Goal: Transaction & Acquisition: Purchase product/service

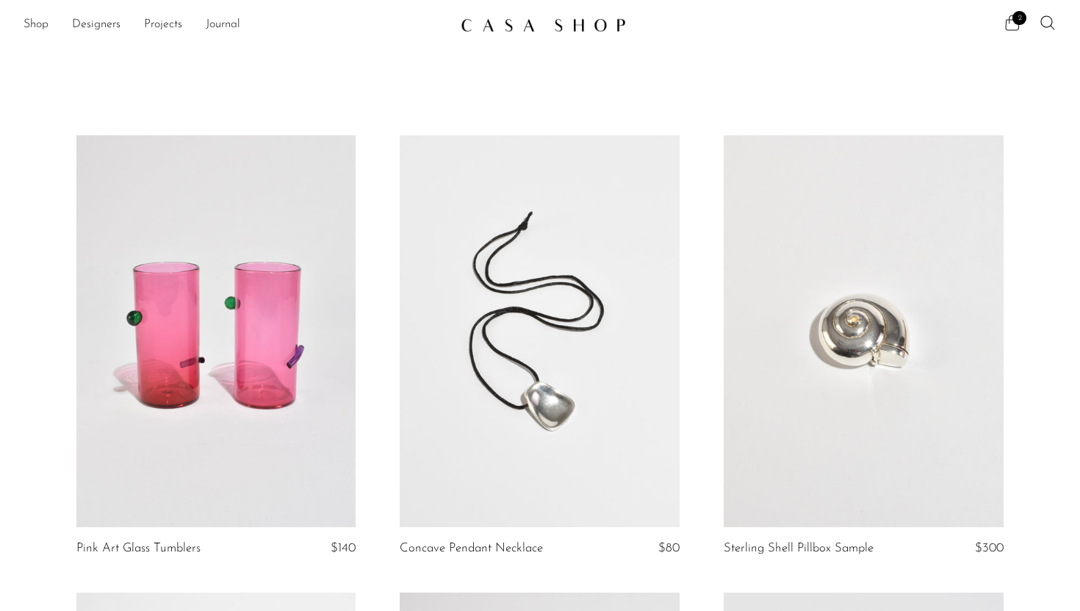
click at [1006, 28] on icon at bounding box center [1013, 22] width 14 height 15
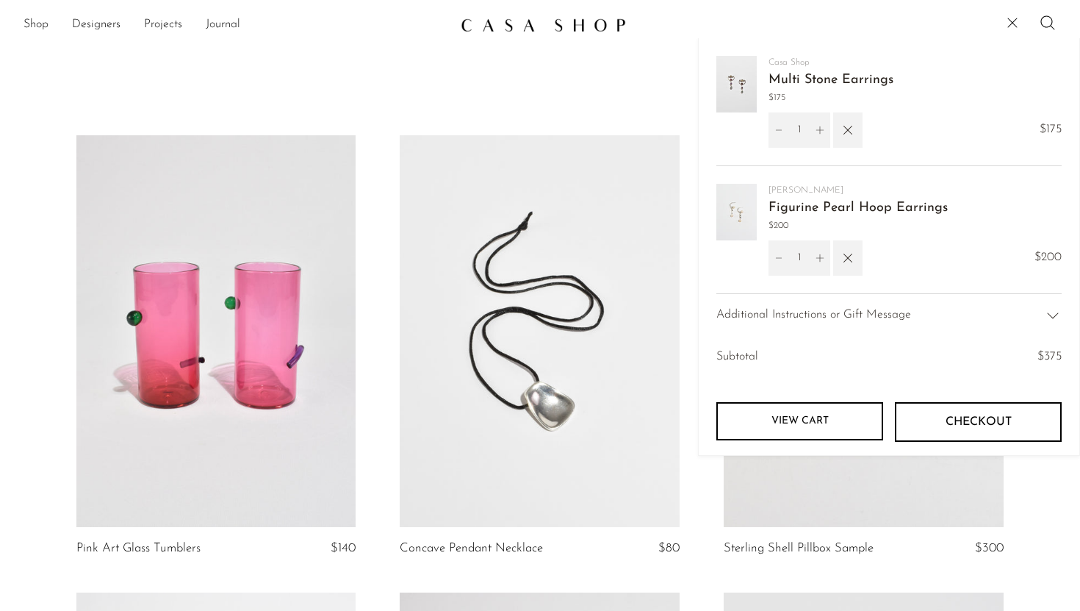
click at [800, 203] on link "Figurine Pearl Hoop Earrings" at bounding box center [858, 207] width 179 height 13
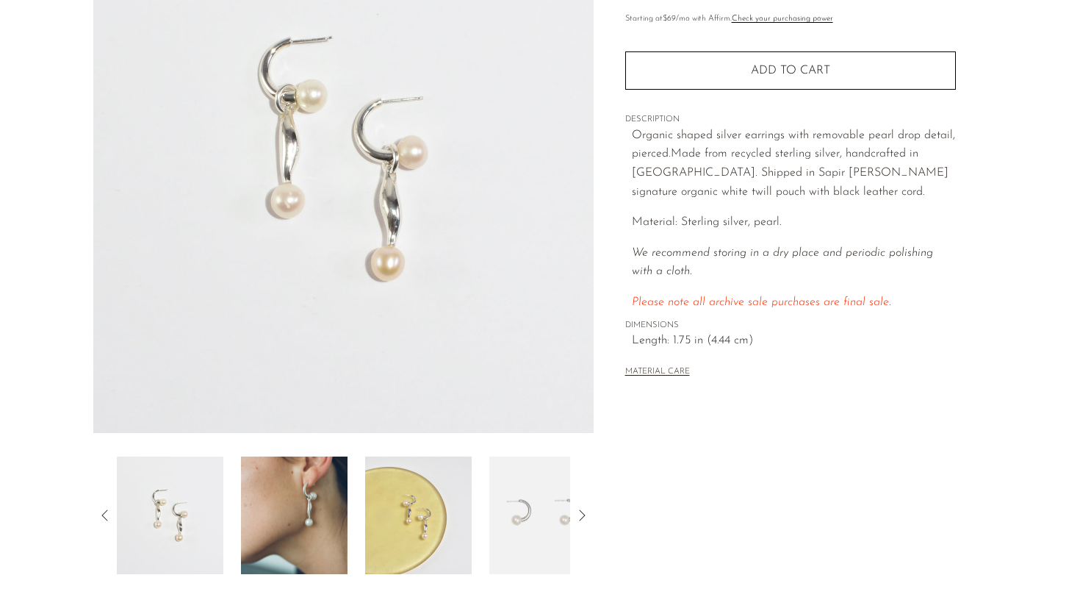
scroll to position [193, 0]
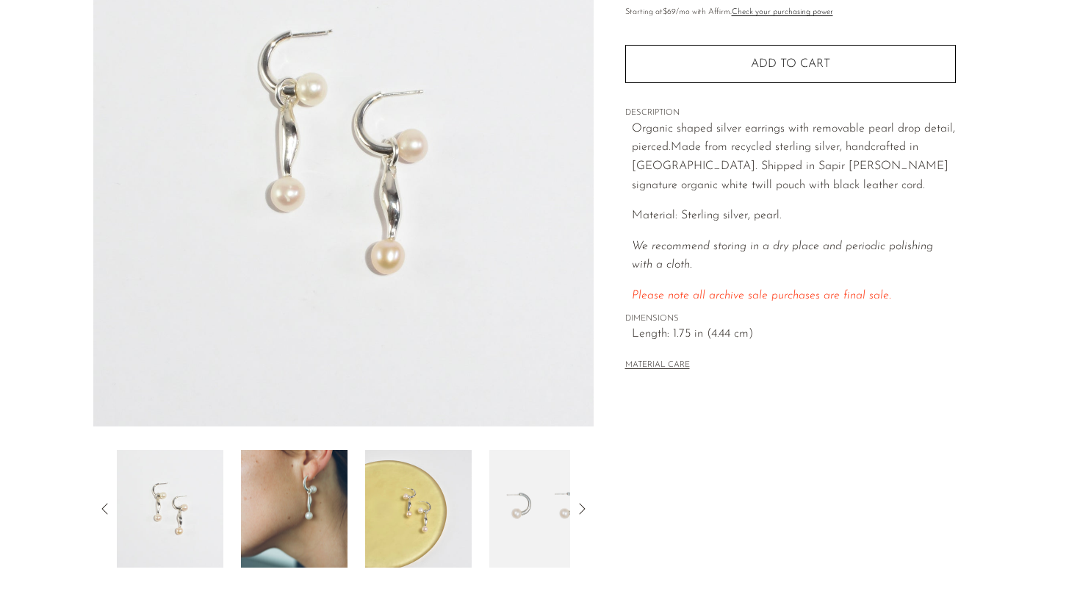
click at [259, 509] on img at bounding box center [294, 509] width 107 height 118
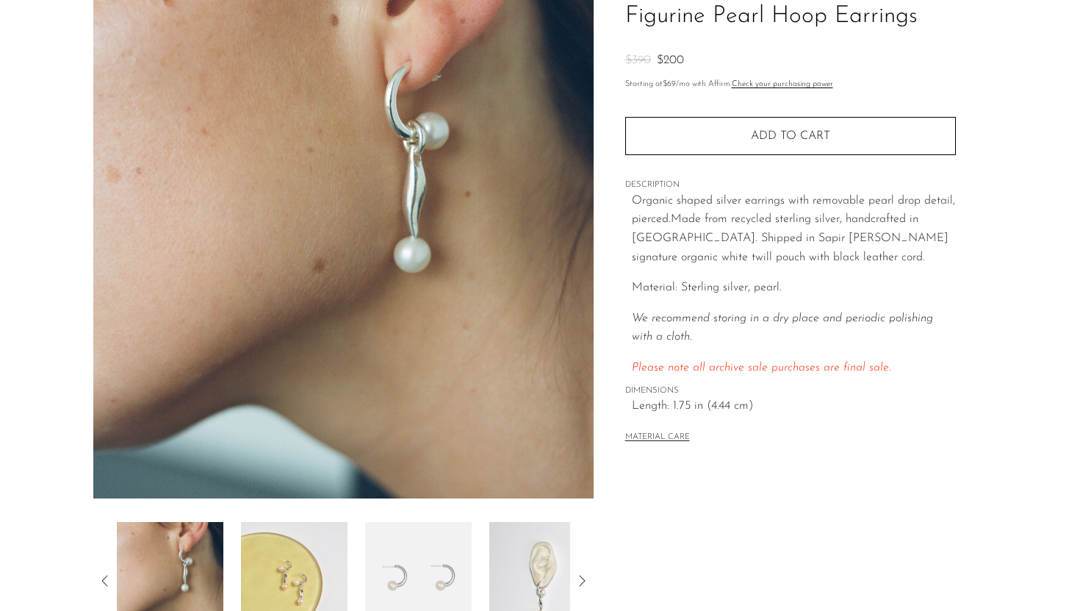
scroll to position [126, 0]
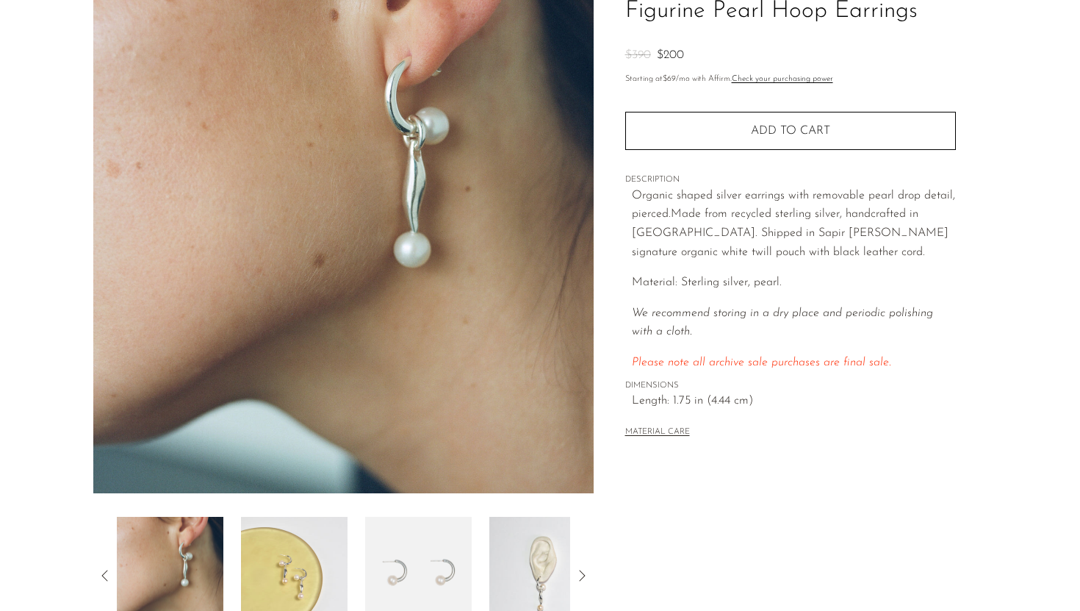
click at [292, 561] on img at bounding box center [294, 576] width 107 height 118
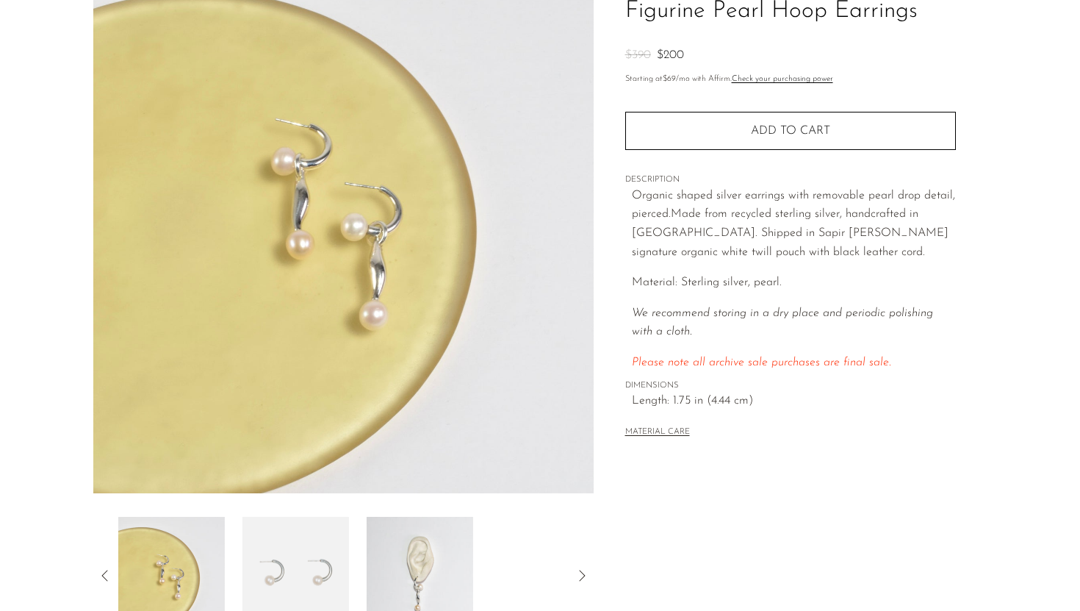
click at [292, 561] on img at bounding box center [296, 576] width 107 height 118
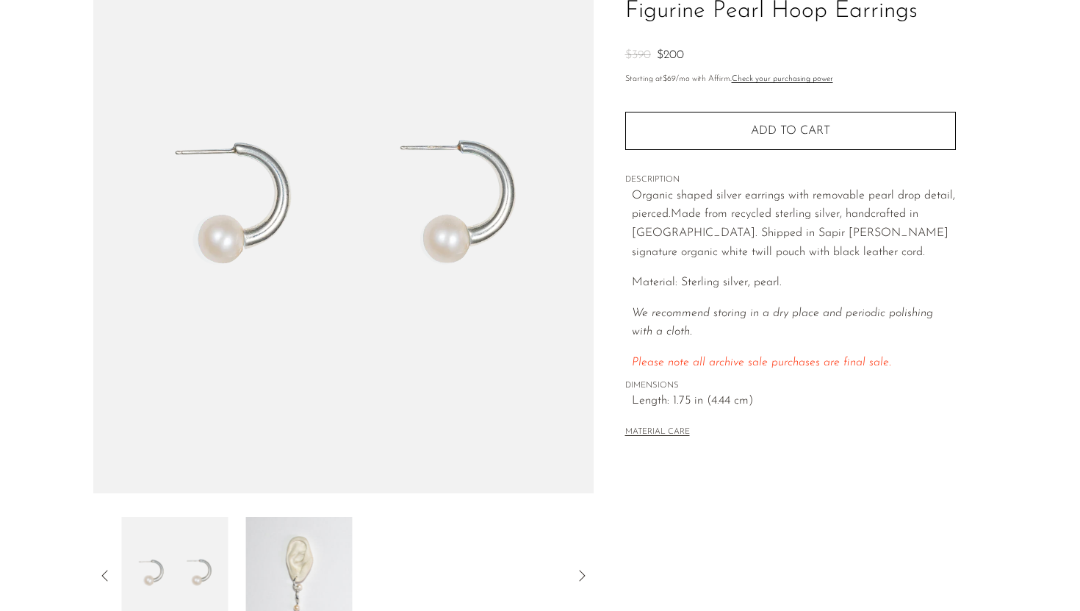
click at [293, 561] on img at bounding box center [298, 576] width 107 height 118
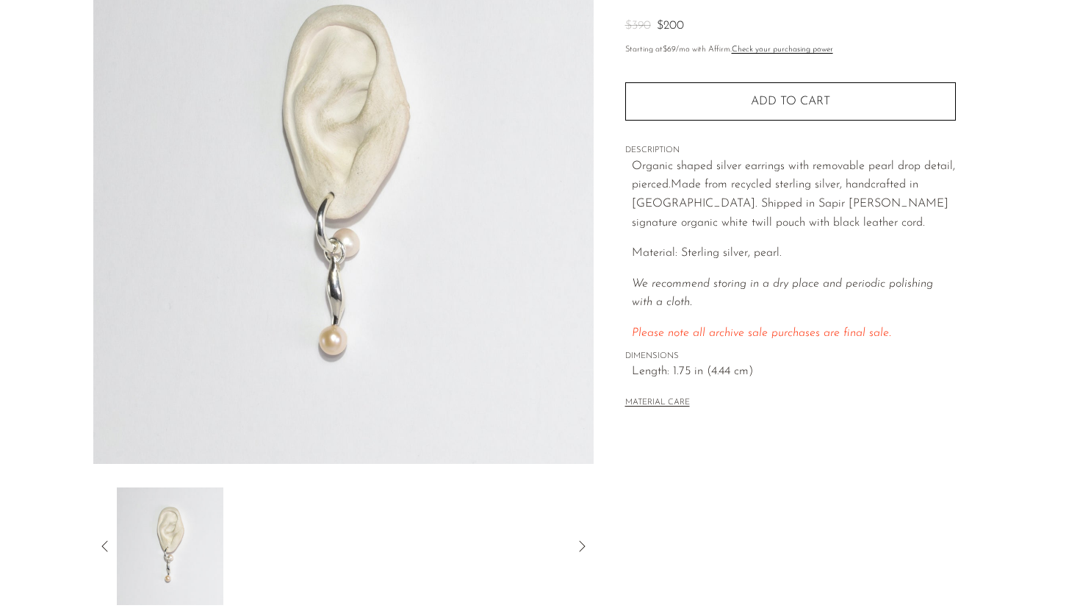
scroll to position [156, 0]
click at [102, 540] on icon at bounding box center [105, 546] width 18 height 18
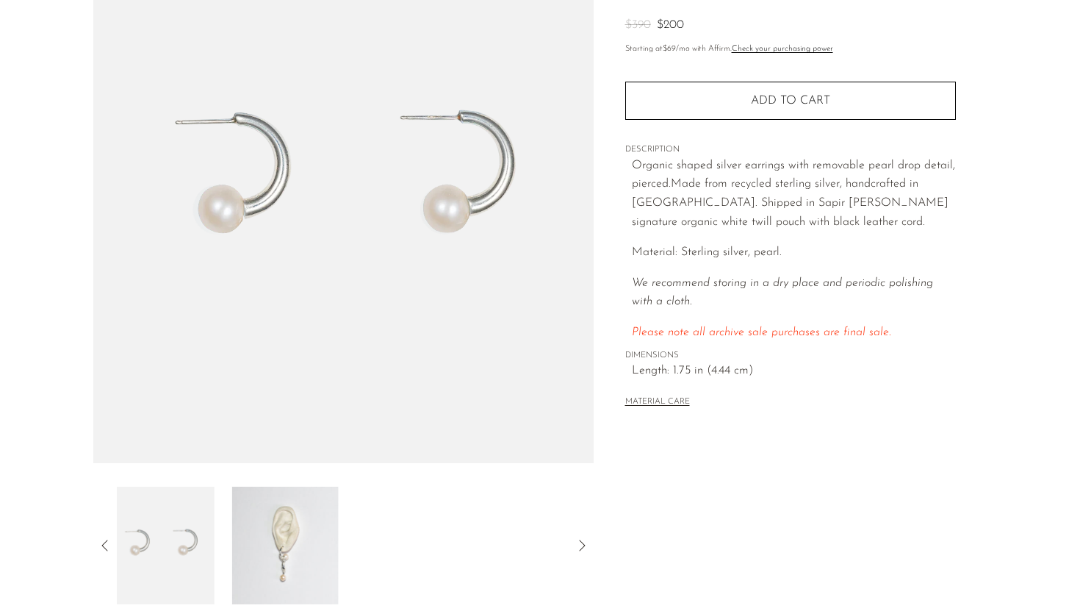
click at [102, 540] on icon at bounding box center [105, 546] width 18 height 18
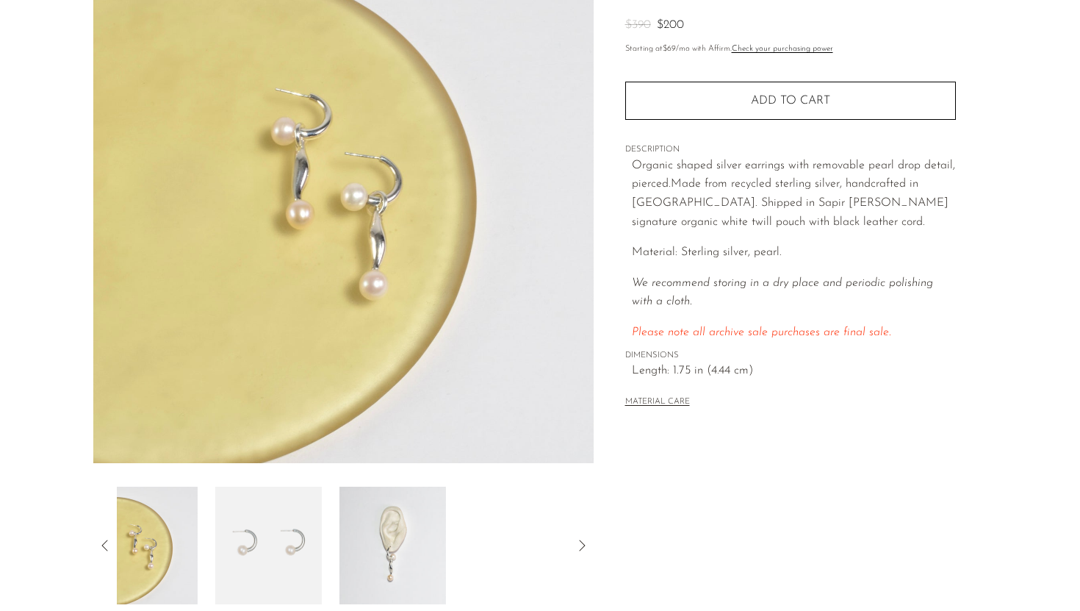
click at [102, 540] on icon at bounding box center [105, 546] width 18 height 18
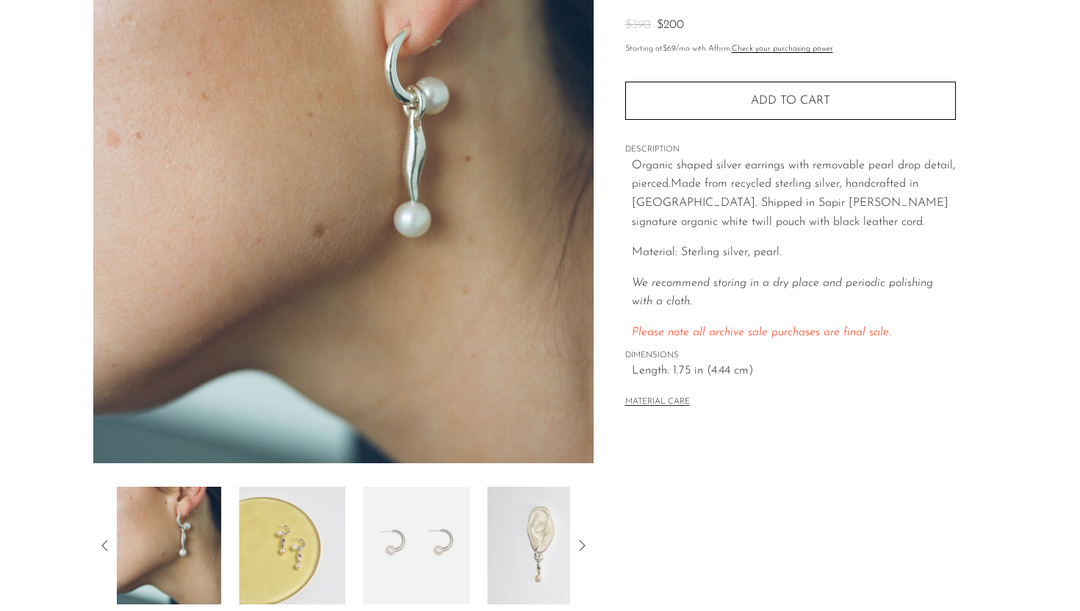
click at [102, 540] on icon at bounding box center [105, 546] width 18 height 18
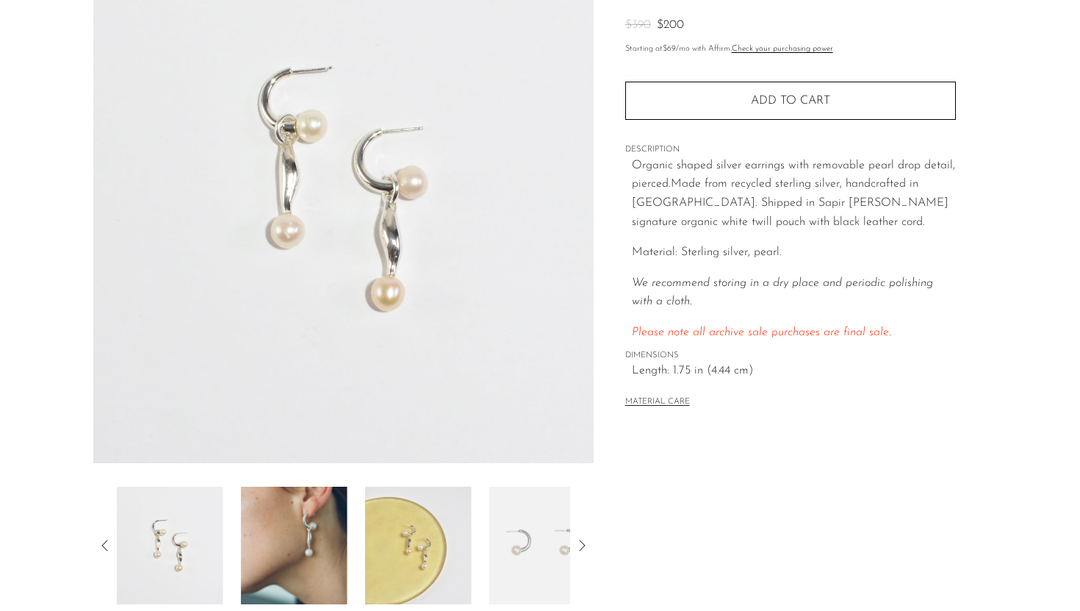
click at [102, 540] on icon at bounding box center [105, 546] width 18 height 18
click at [281, 537] on img at bounding box center [294, 546] width 107 height 118
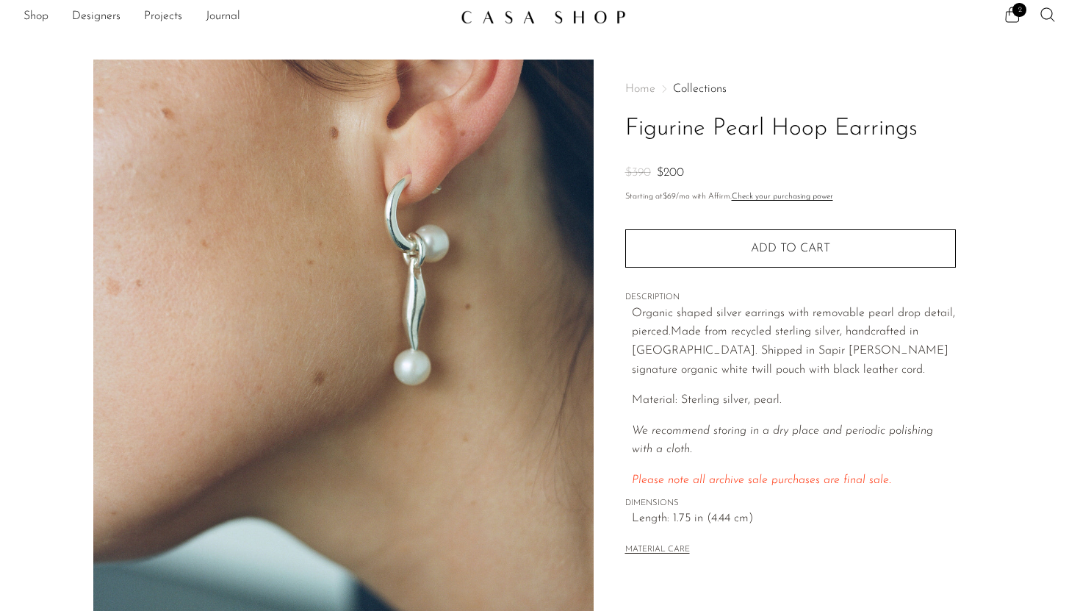
scroll to position [0, 0]
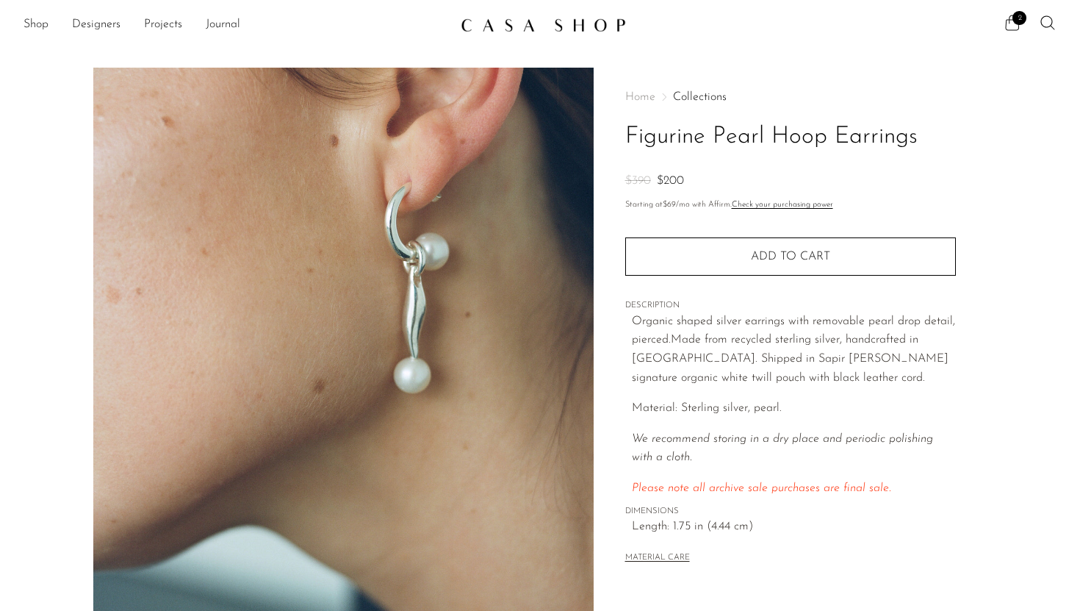
click at [1011, 26] on icon at bounding box center [1013, 23] width 18 height 18
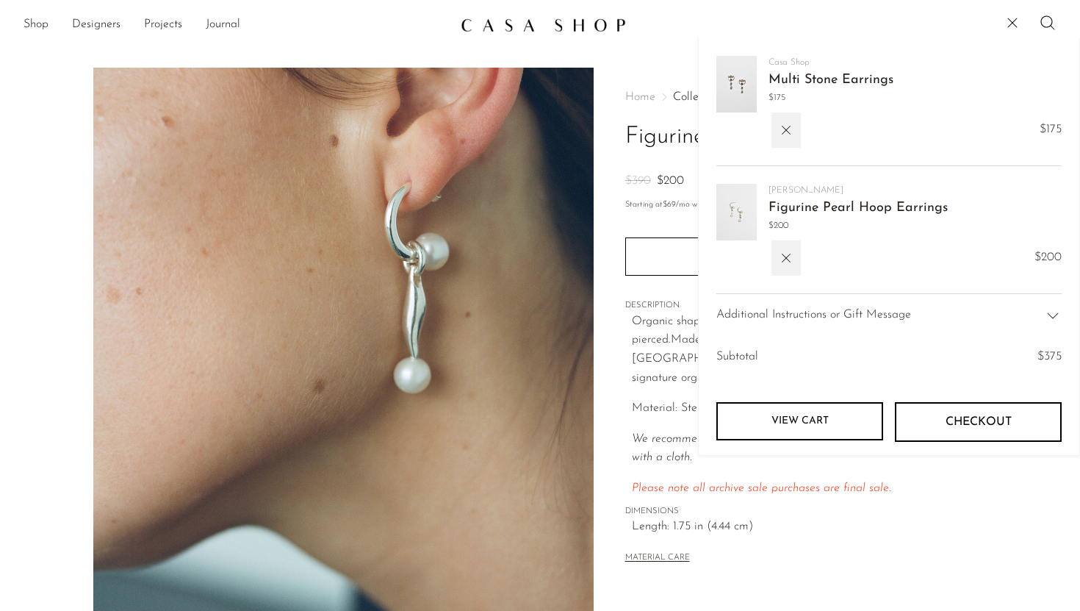
click at [733, 89] on img at bounding box center [737, 84] width 40 height 57
click at [800, 73] on link "Multi Stone Earrings" at bounding box center [831, 79] width 125 height 13
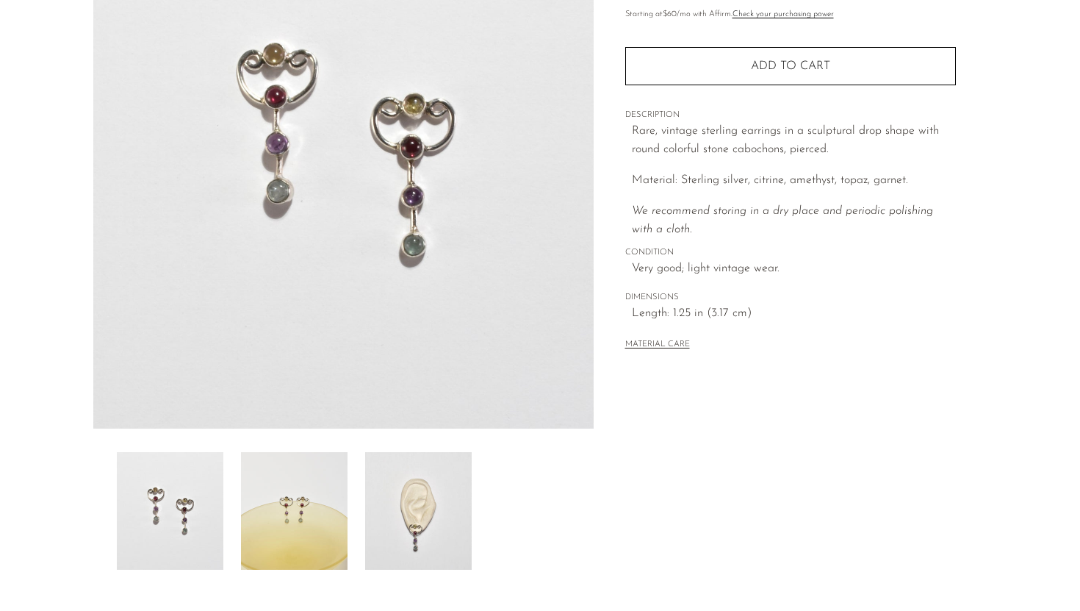
scroll to position [202, 0]
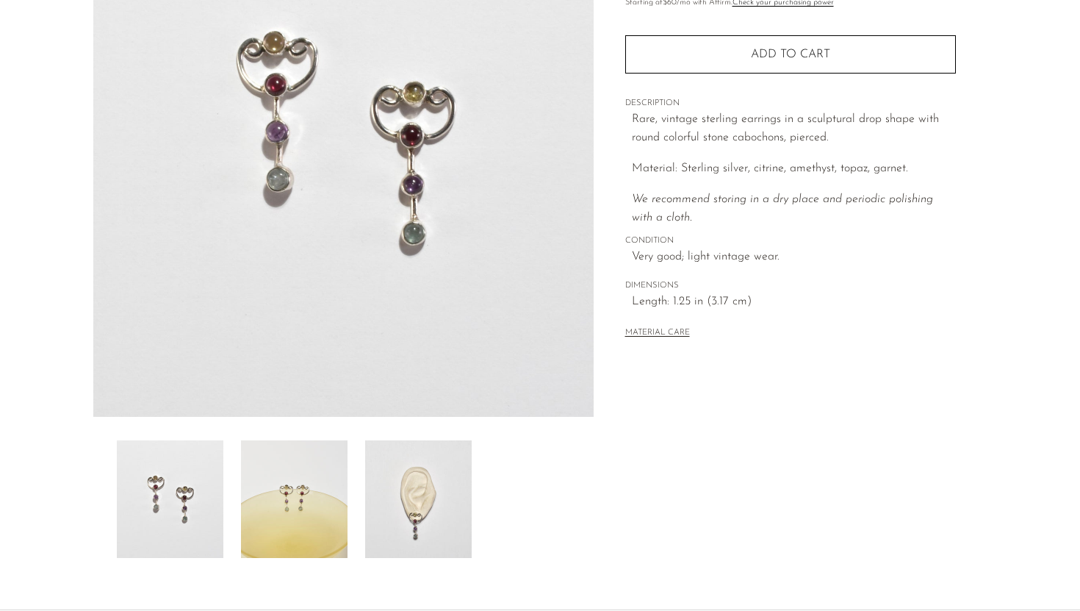
click at [204, 496] on img at bounding box center [170, 499] width 107 height 118
click at [275, 492] on img at bounding box center [294, 499] width 107 height 118
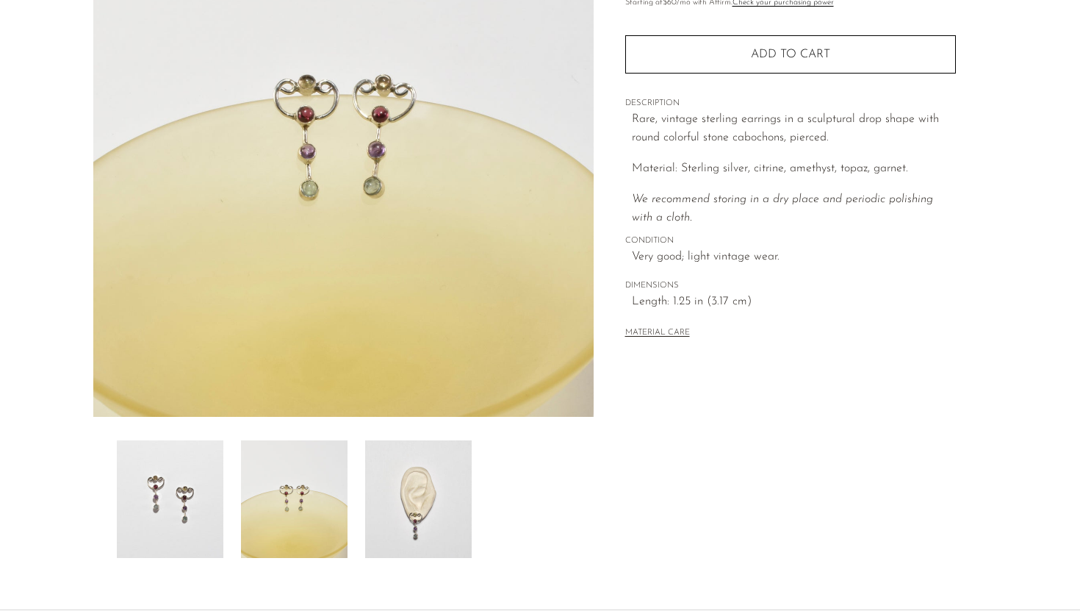
click at [390, 500] on img at bounding box center [418, 499] width 107 height 118
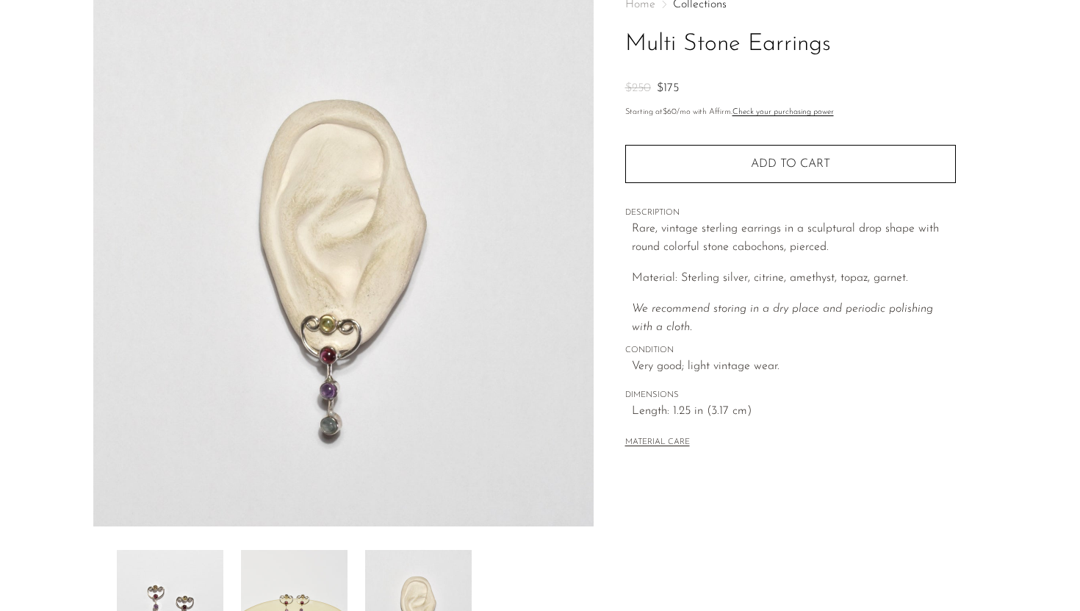
scroll to position [93, 0]
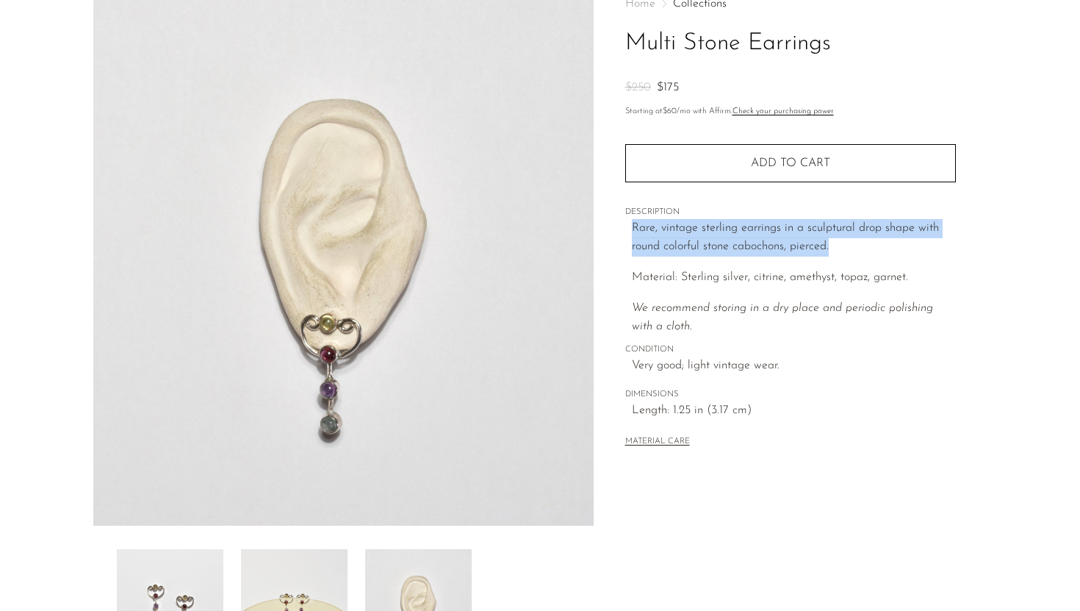
drag, startPoint x: 839, startPoint y: 250, endPoint x: 630, endPoint y: 230, distance: 209.7
click at [630, 229] on div "Home Collections Multi Stone Earrings $250 $175 Starting at $60 /mo with Affirm…" at bounding box center [790, 224] width 331 height 500
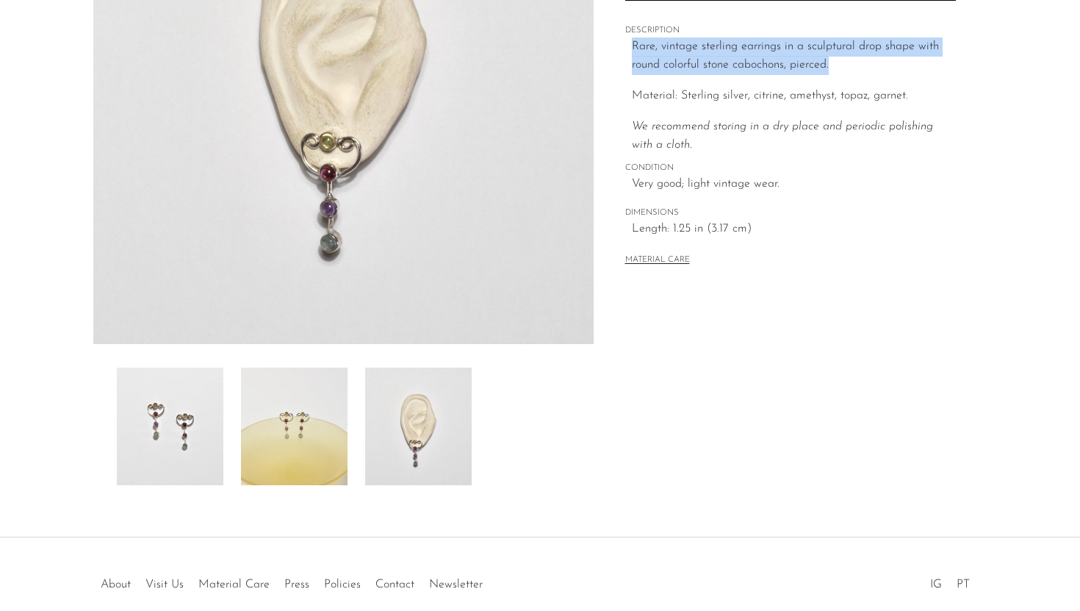
scroll to position [279, 0]
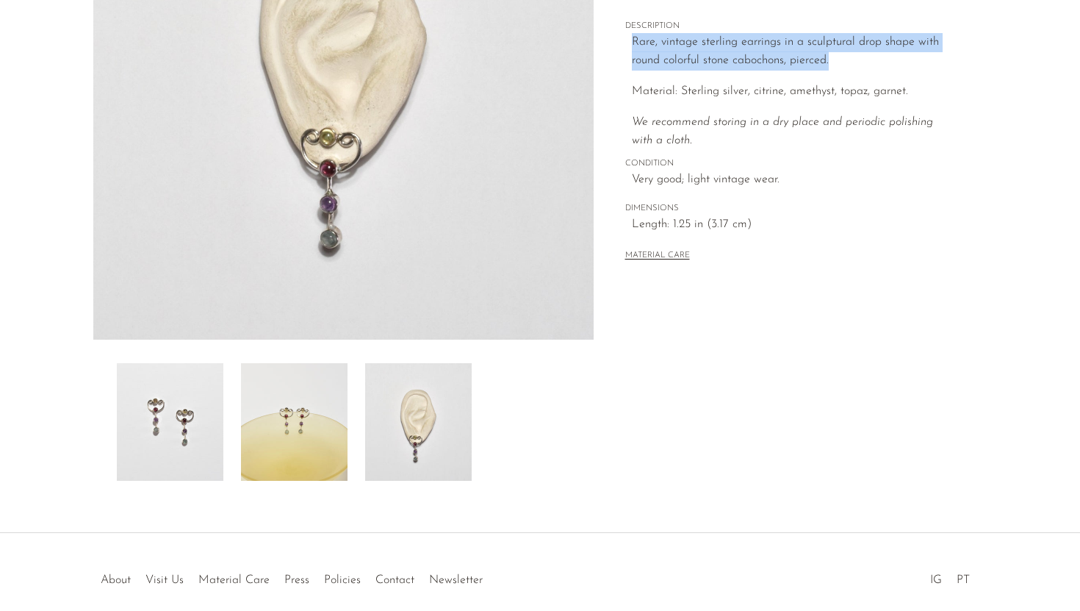
click at [171, 417] on img at bounding box center [170, 422] width 107 height 118
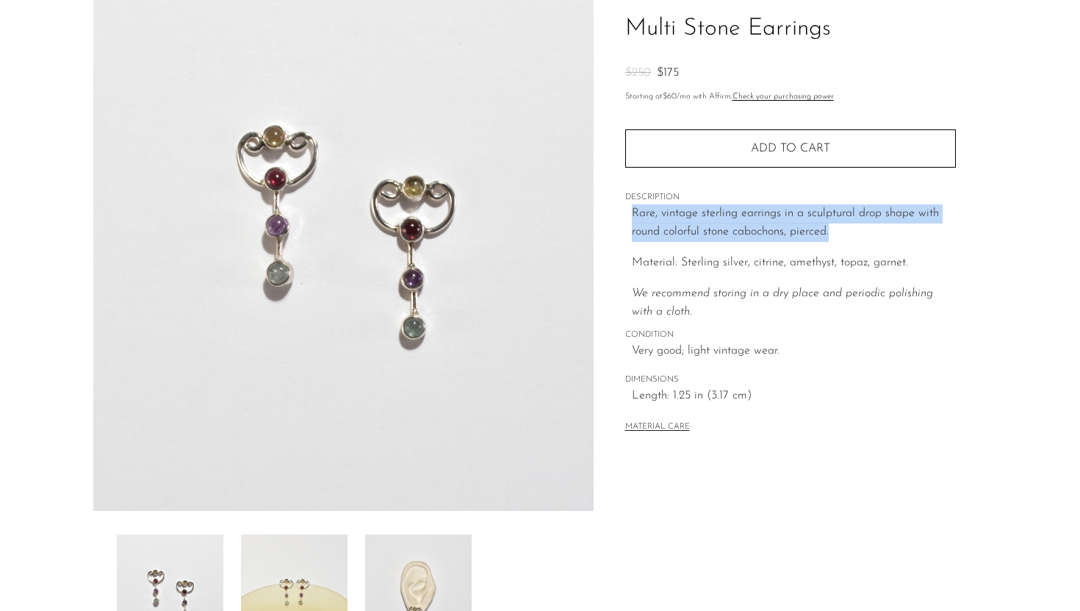
scroll to position [104, 0]
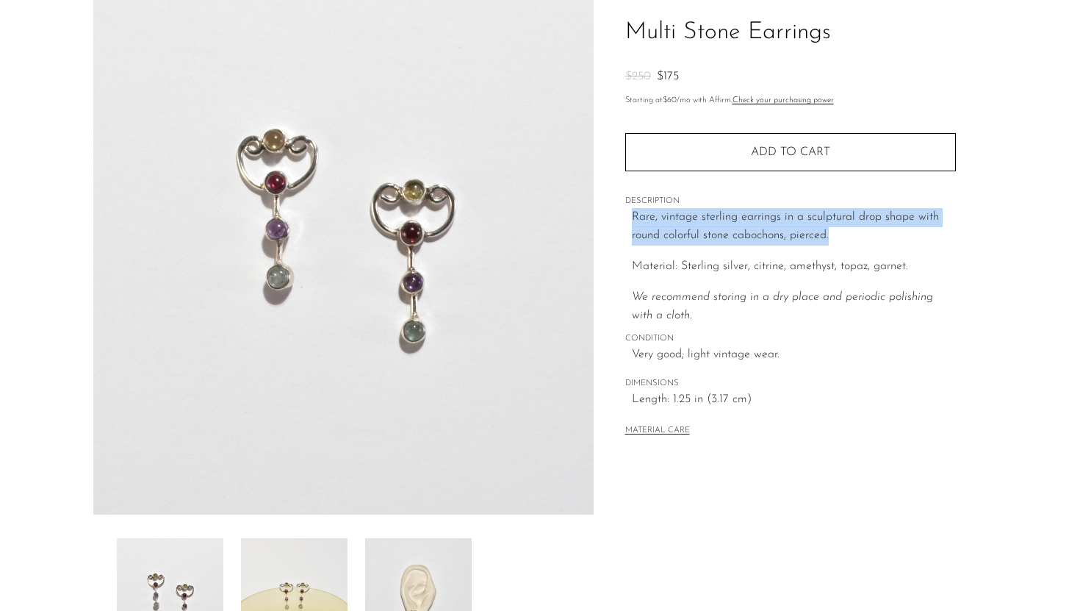
click at [398, 221] on img at bounding box center [343, 238] width 500 height 551
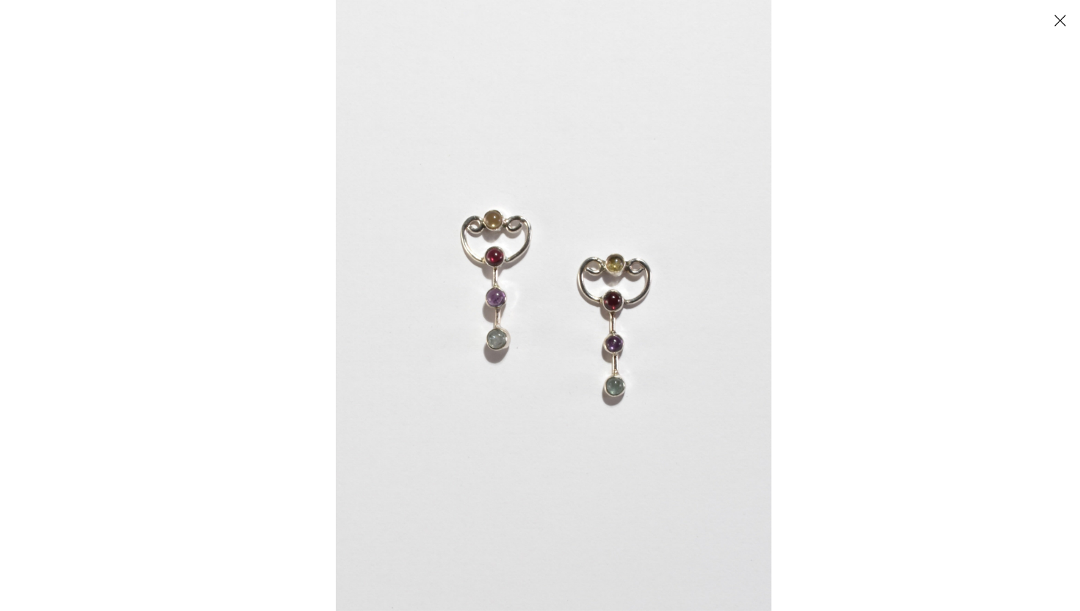
drag, startPoint x: 413, startPoint y: 196, endPoint x: 490, endPoint y: 313, distance: 140.0
click at [490, 313] on img at bounding box center [554, 305] width 436 height 611
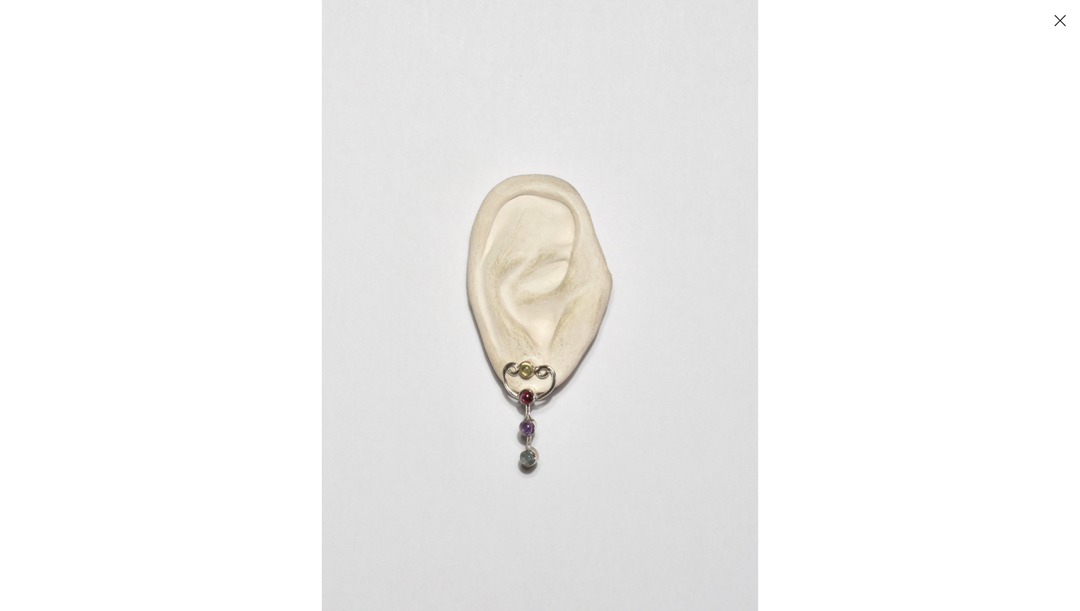
click at [1057, 21] on button "Close" at bounding box center [1060, 20] width 26 height 26
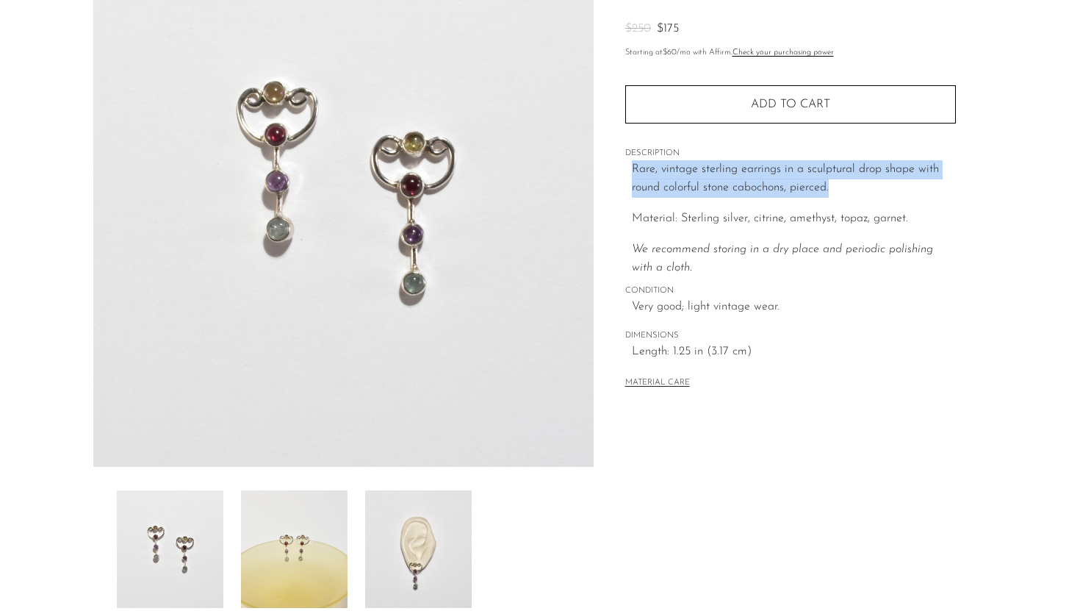
scroll to position [197, 0]
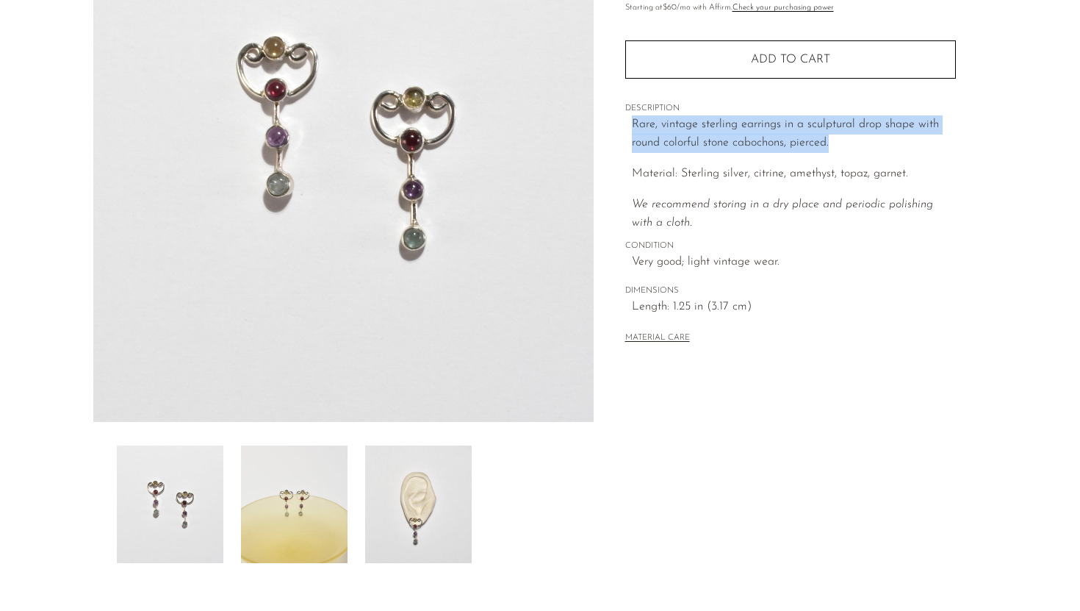
click at [306, 473] on img at bounding box center [294, 504] width 107 height 118
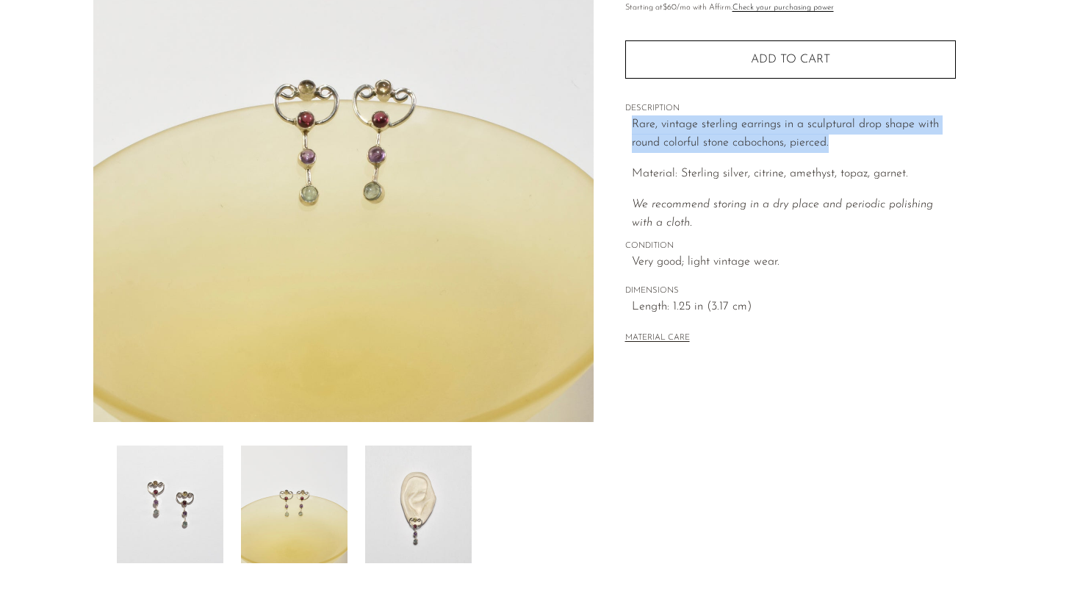
click at [372, 484] on img at bounding box center [418, 504] width 107 height 118
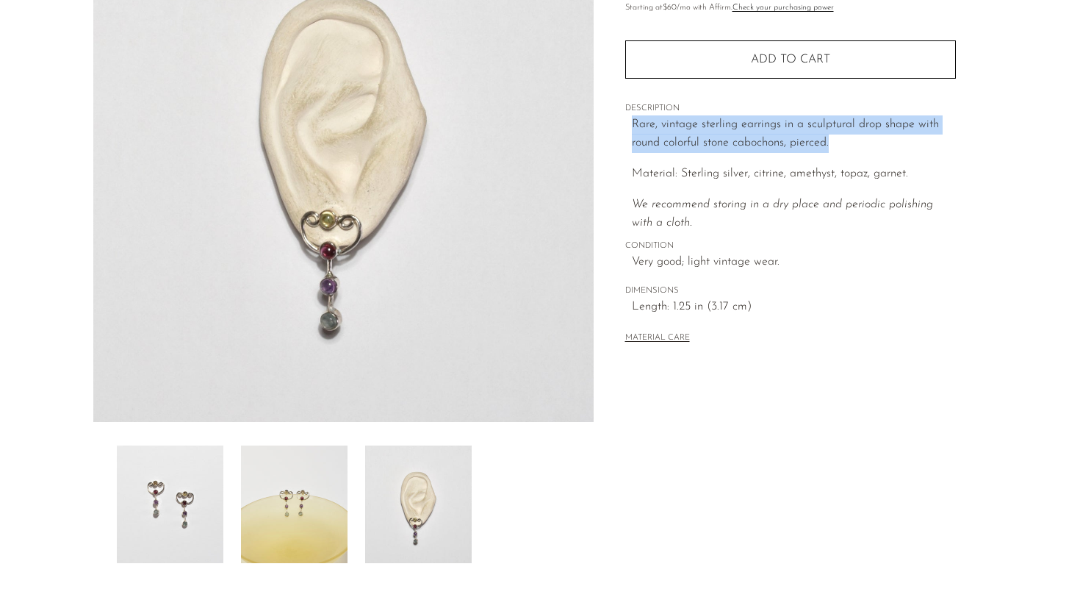
click at [184, 494] on img at bounding box center [170, 504] width 107 height 118
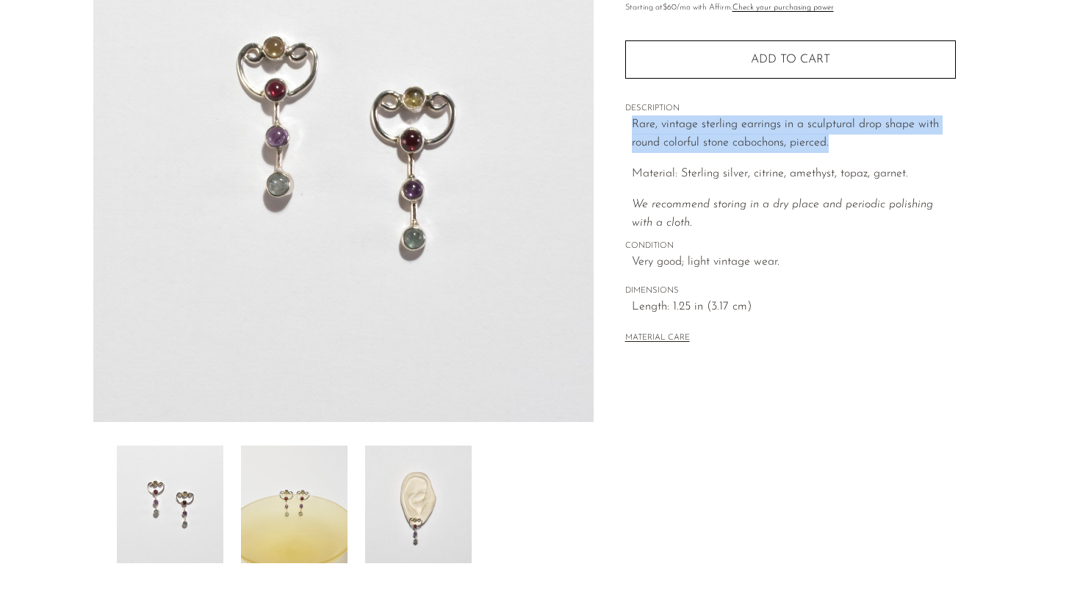
click at [184, 494] on img at bounding box center [170, 504] width 107 height 118
click at [301, 488] on img at bounding box center [294, 504] width 107 height 118
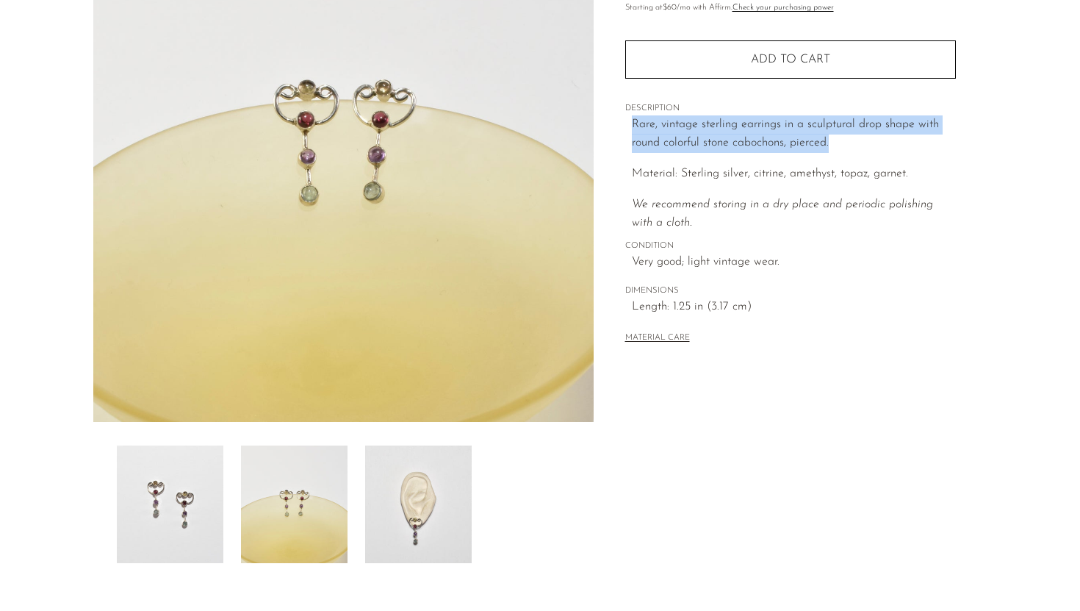
click at [406, 488] on img at bounding box center [418, 504] width 107 height 118
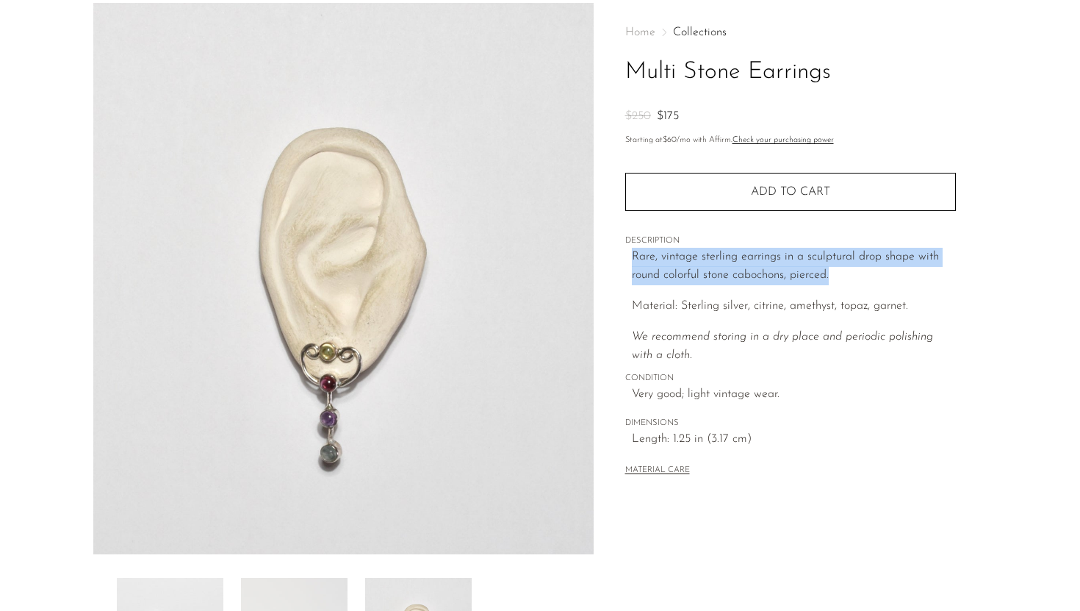
scroll to position [0, 0]
